Goal: Information Seeking & Learning: Learn about a topic

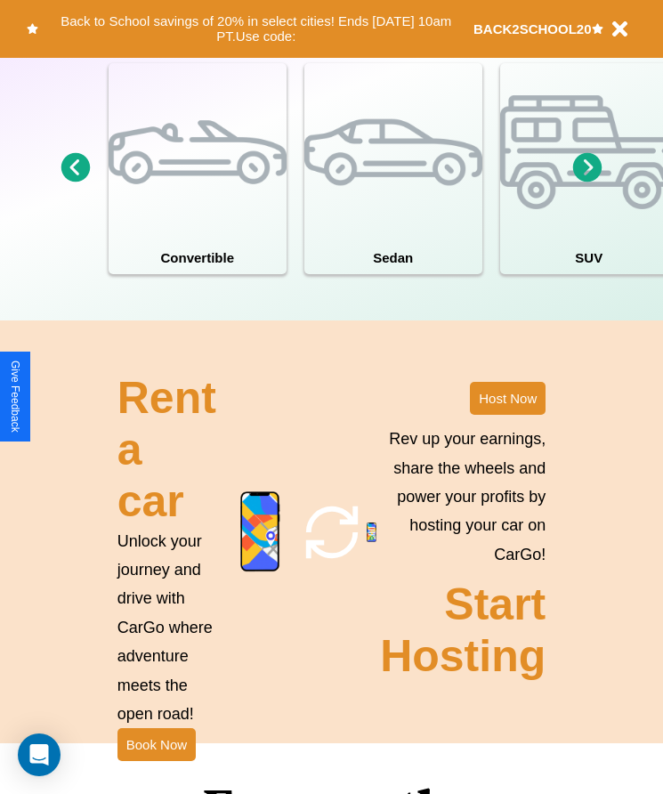
scroll to position [2323, 0]
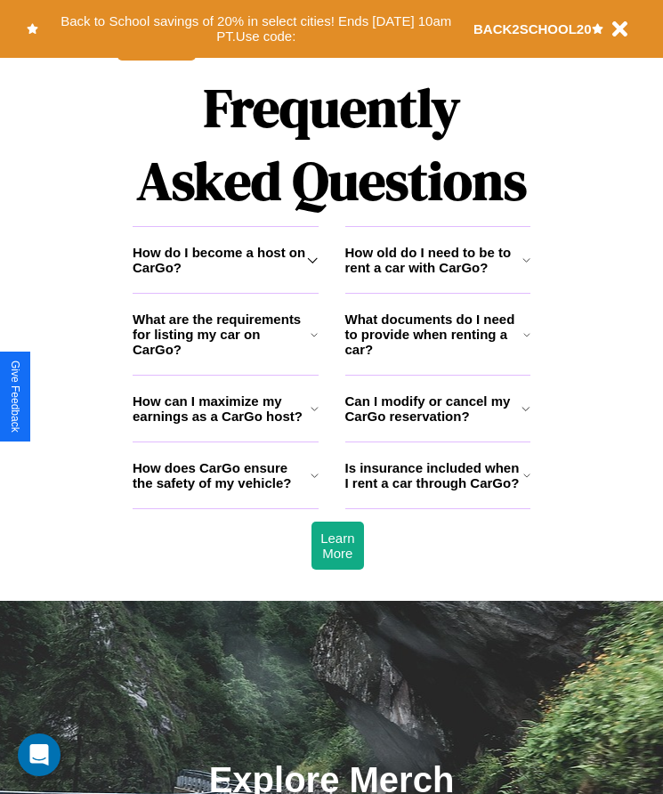
click at [314, 416] on icon at bounding box center [315, 409] width 8 height 14
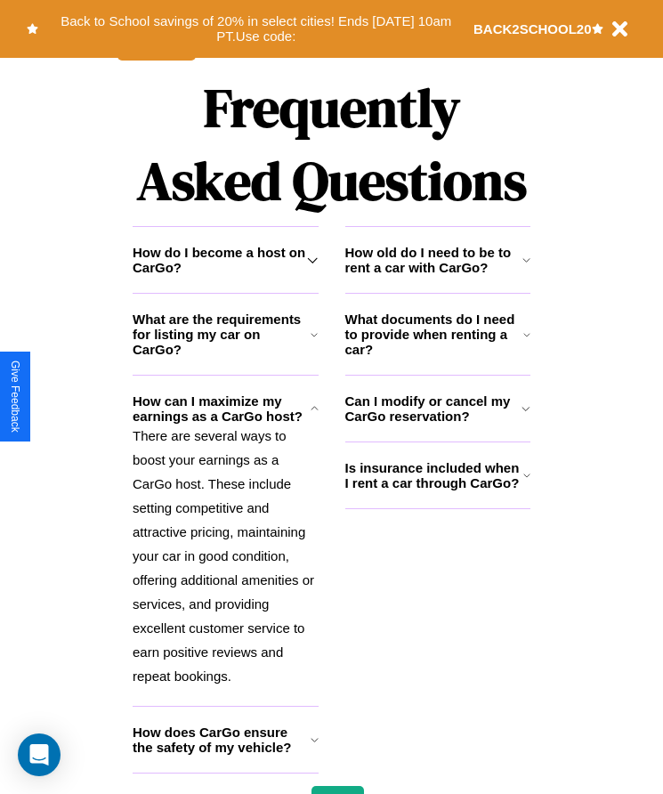
click at [314, 747] on icon at bounding box center [315, 740] width 8 height 14
click at [527, 342] on icon at bounding box center [527, 335] width 7 height 14
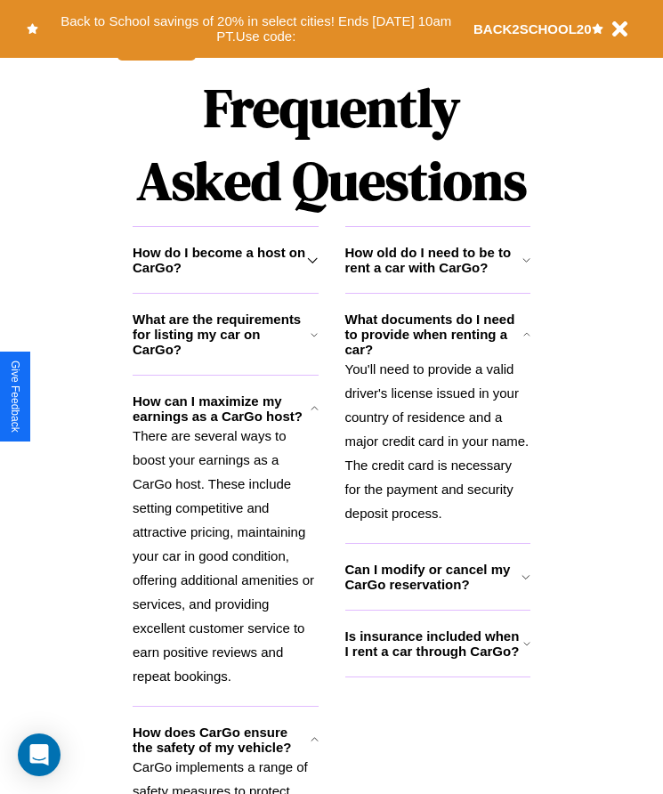
click at [437, 659] on h3 "Is insurance included when I rent a car through CarGo?" at bounding box center [435, 644] width 178 height 30
